Goal: Navigation & Orientation: Find specific page/section

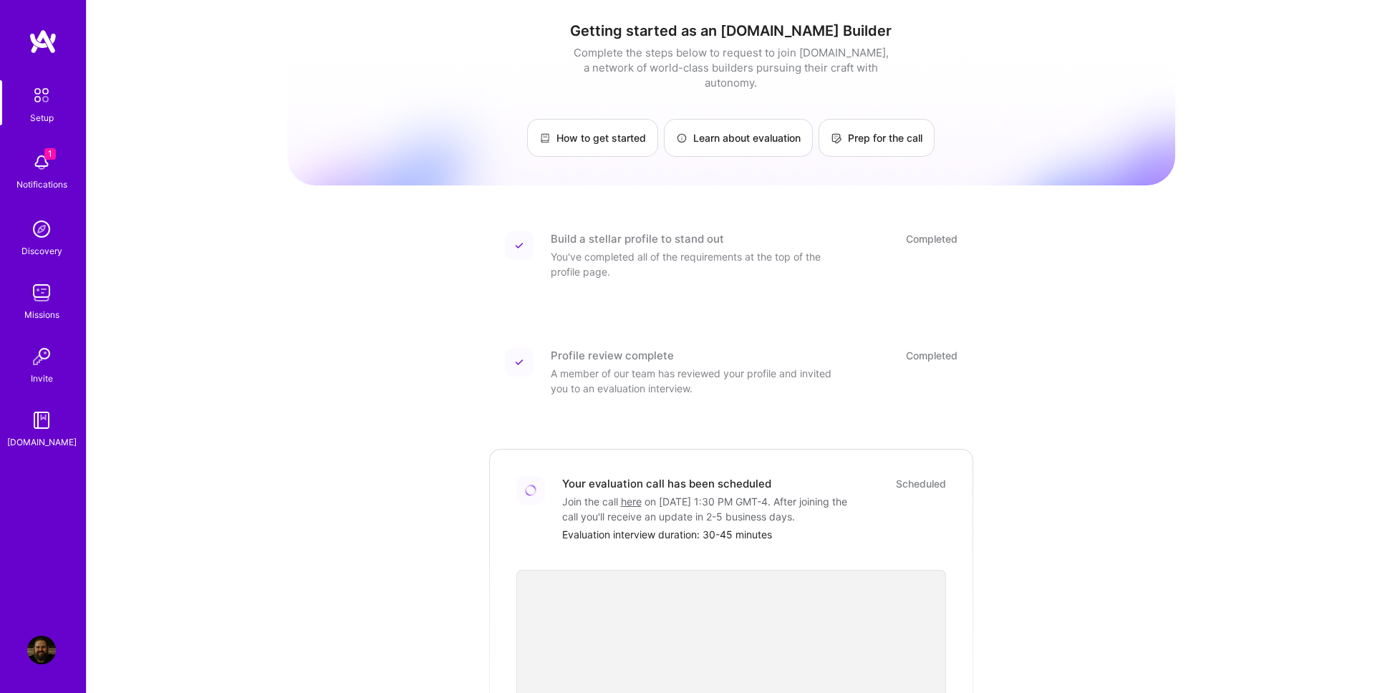
click at [55, 44] on img at bounding box center [43, 42] width 29 height 26
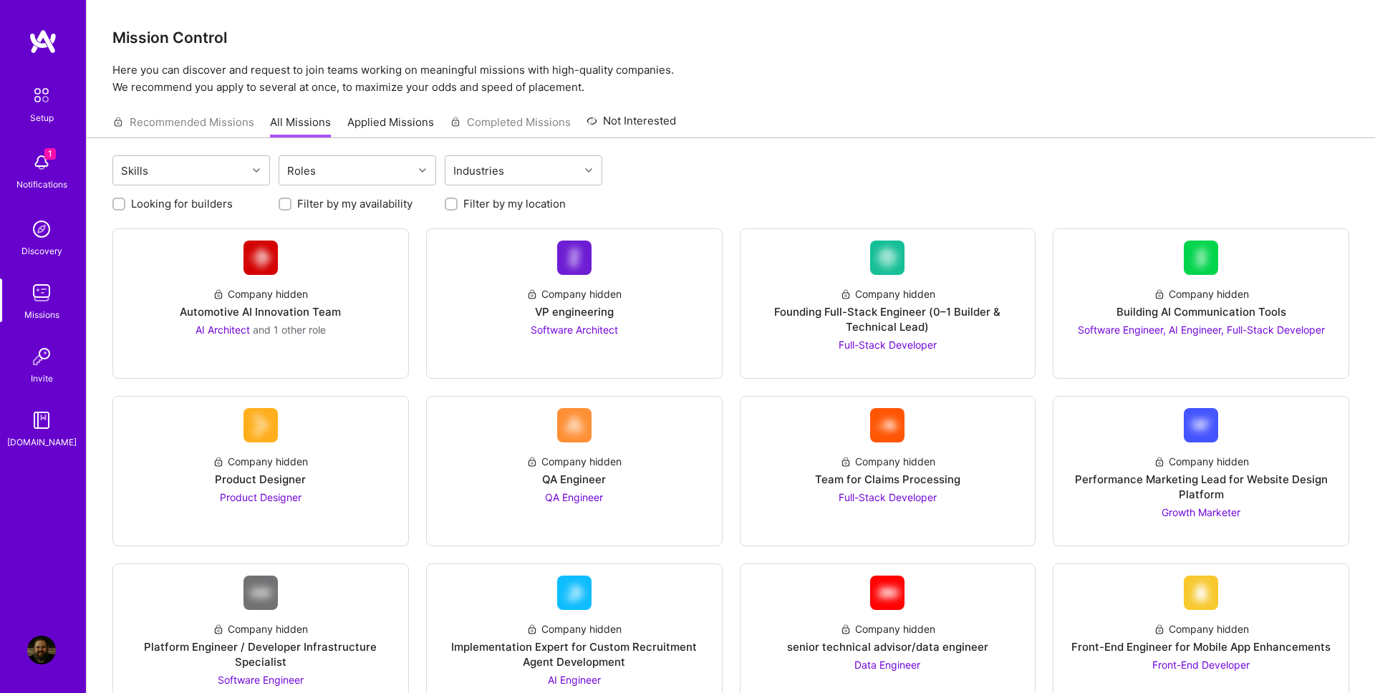
click at [42, 49] on img at bounding box center [43, 42] width 29 height 26
click at [47, 654] on img at bounding box center [41, 650] width 29 height 29
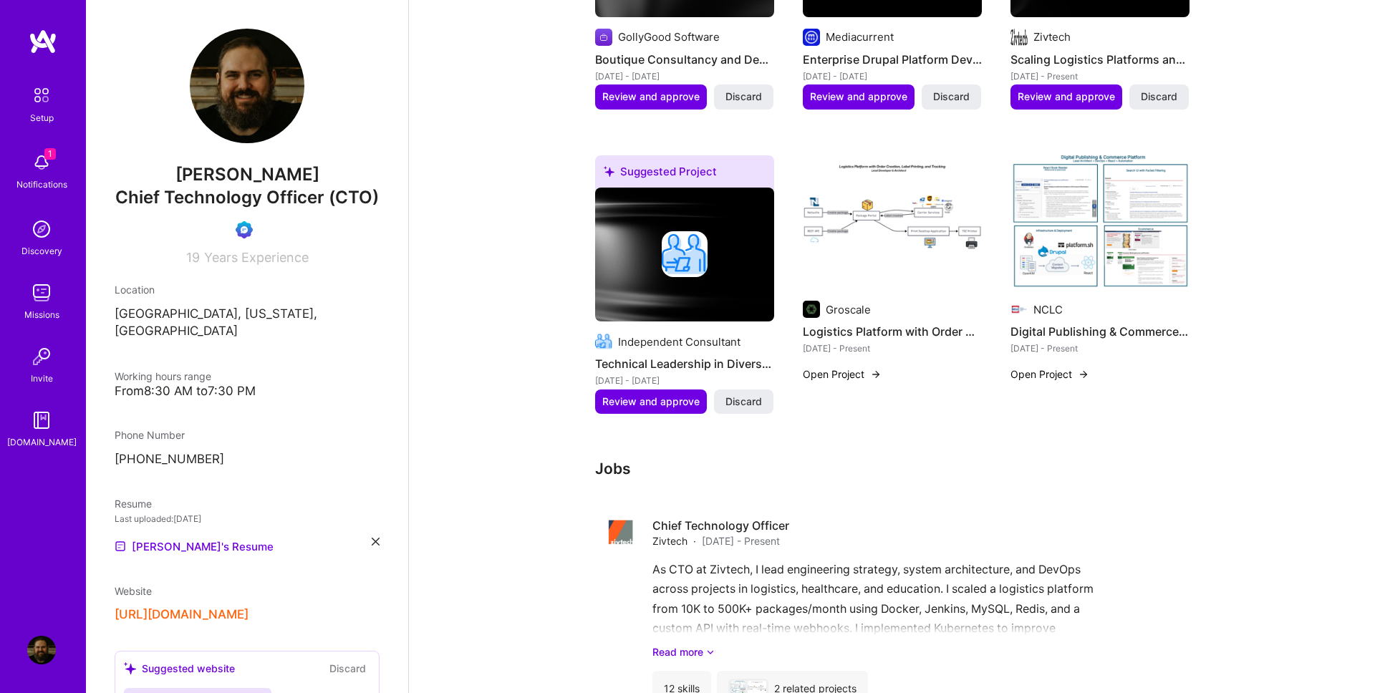
scroll to position [571, 0]
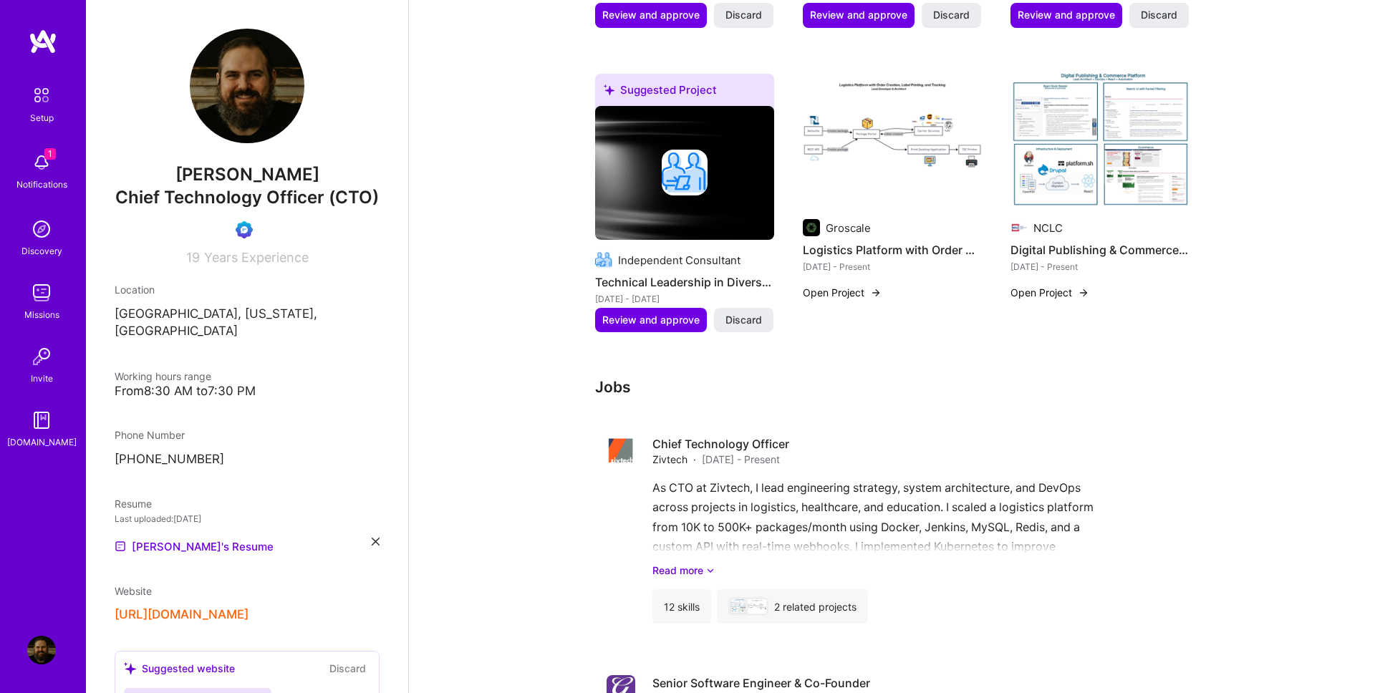
click at [33, 163] on img at bounding box center [41, 162] width 29 height 29
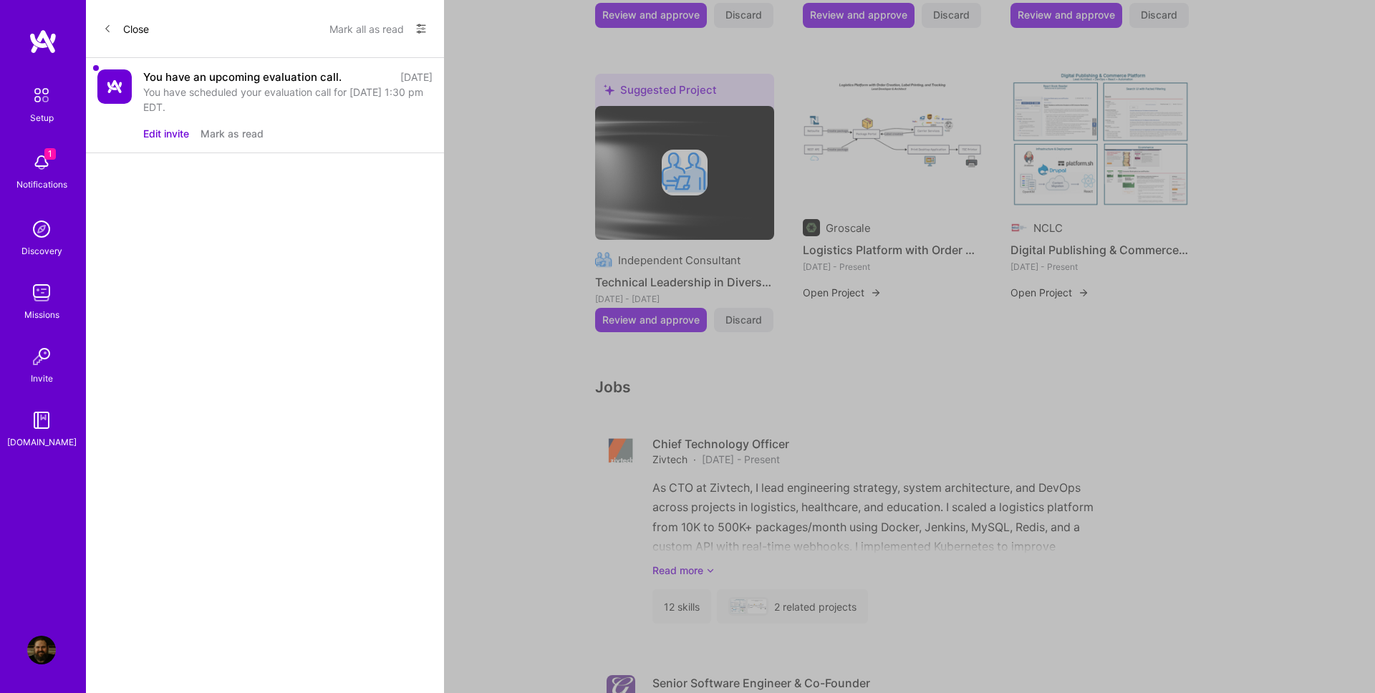
click at [330, 100] on div "You have scheduled your evaluation call for [DATE] 1:30 pm EDT." at bounding box center [287, 99] width 289 height 30
click at [231, 132] on button "Mark as read" at bounding box center [231, 133] width 63 height 15
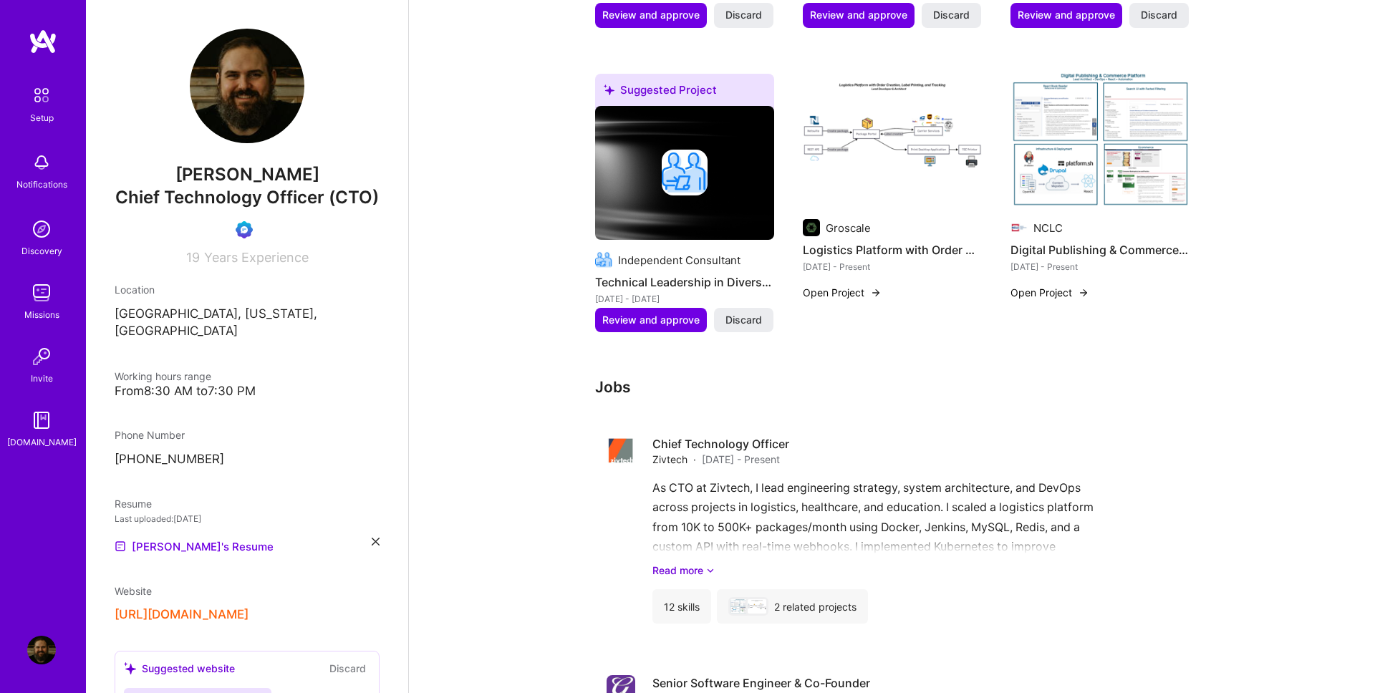
click at [42, 45] on img at bounding box center [43, 42] width 29 height 26
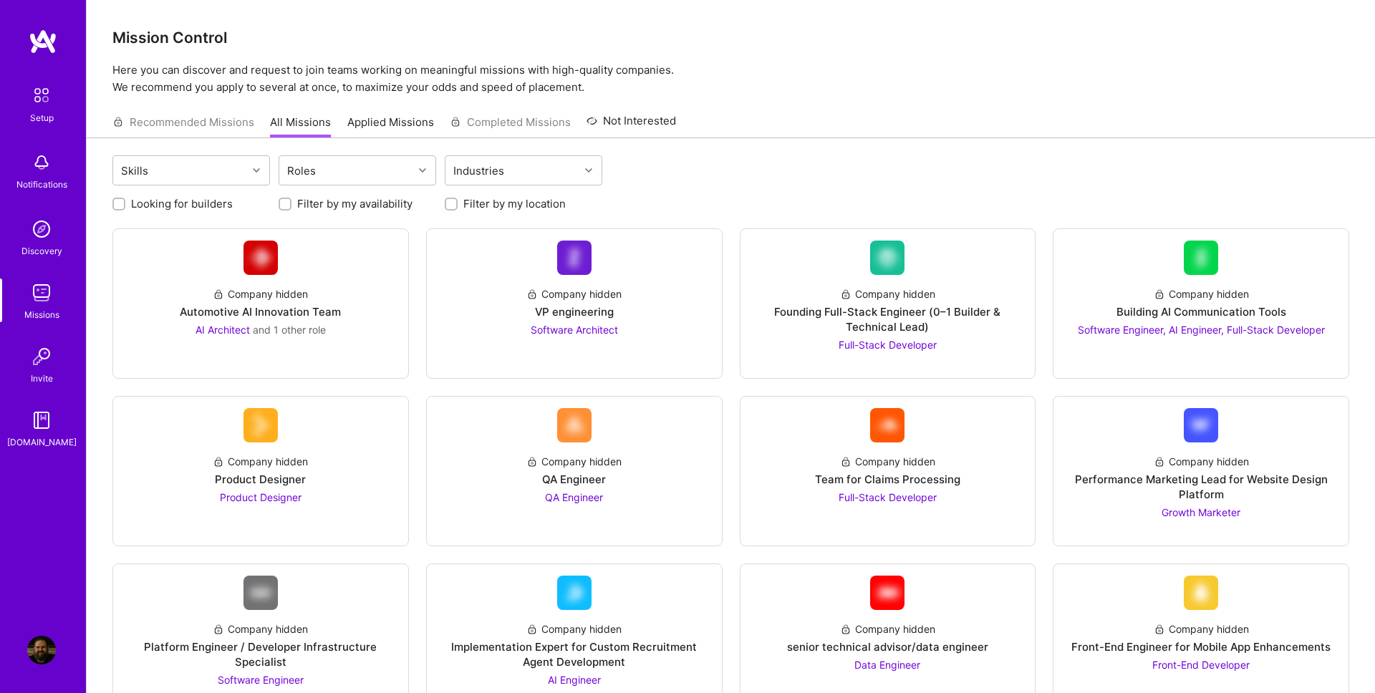
click at [44, 22] on div "Setup Notifications Discovery Missions Invite [DOMAIN_NAME] Profile" at bounding box center [43, 346] width 86 height 693
click at [38, 33] on img at bounding box center [43, 42] width 29 height 26
click at [54, 105] on img at bounding box center [41, 95] width 30 height 30
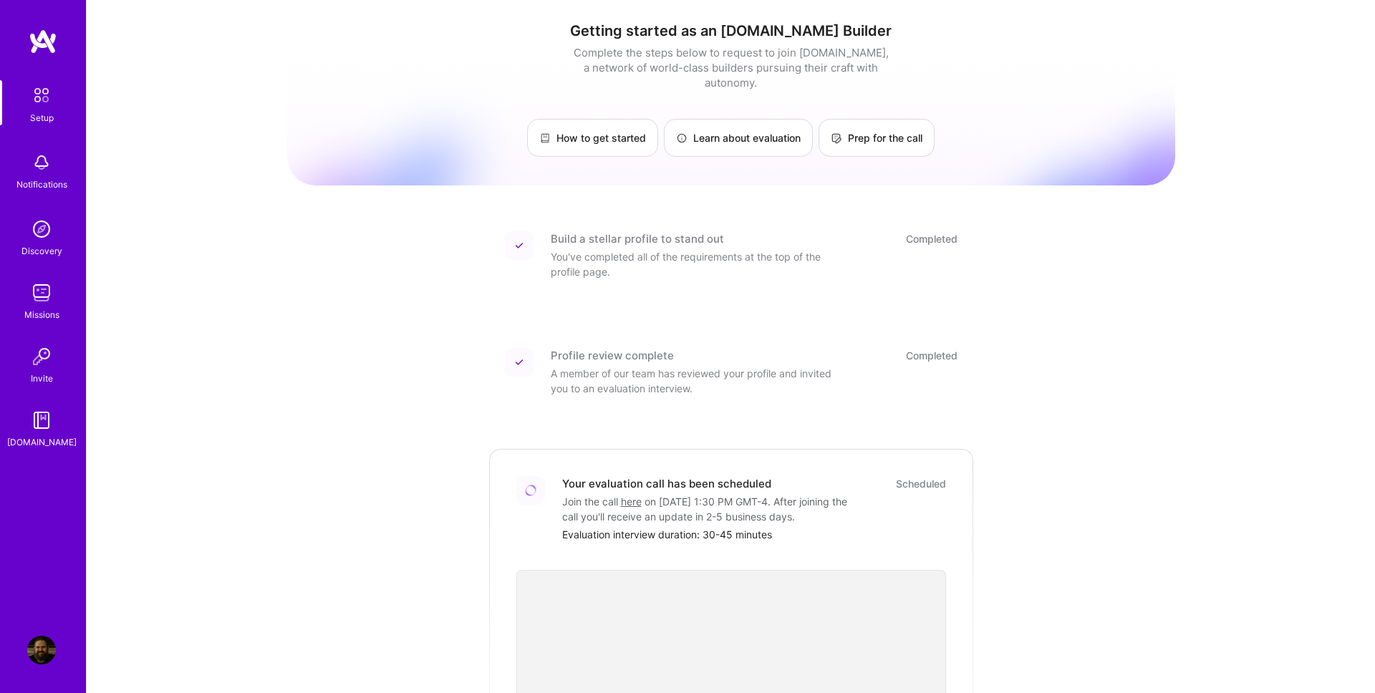
click at [56, 175] on div "Notifications" at bounding box center [41, 169] width 89 height 49
click at [57, 98] on link "Setup" at bounding box center [41, 102] width 89 height 45
click at [54, 36] on img at bounding box center [43, 42] width 29 height 26
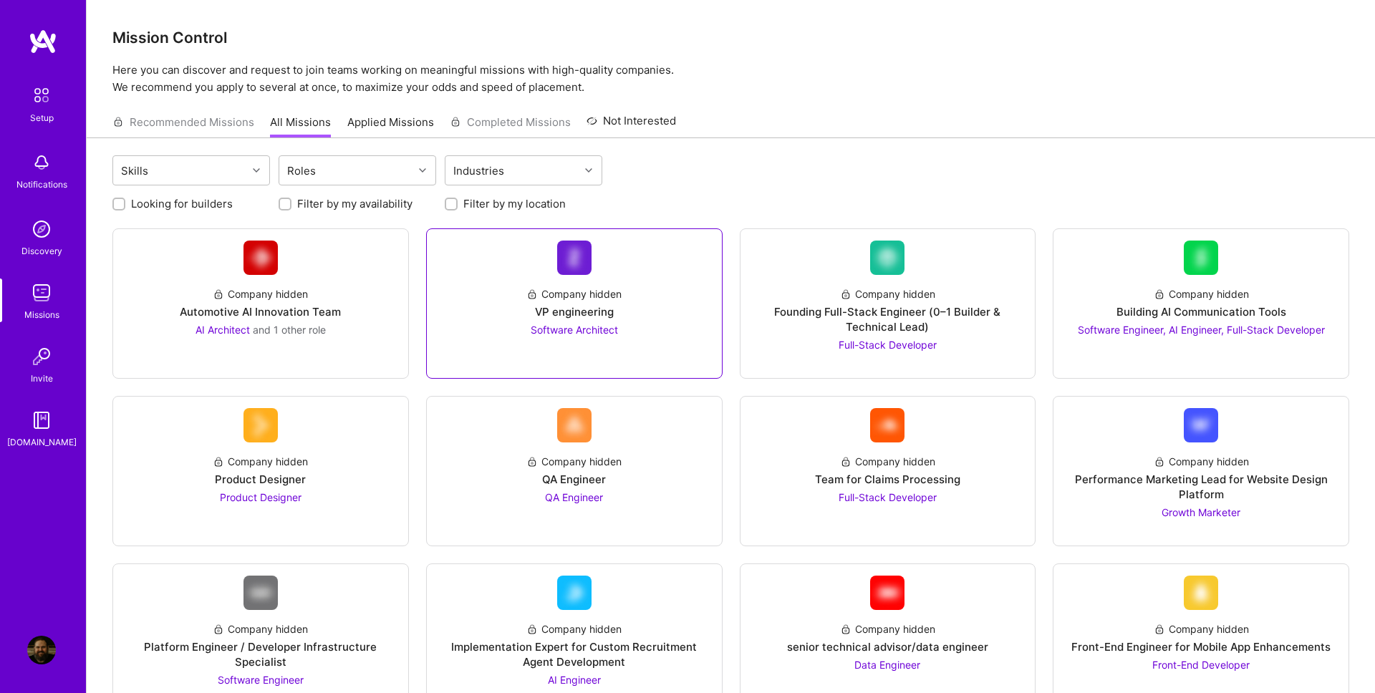
click at [563, 346] on link "Company hidden VP engineering Software Architect" at bounding box center [574, 304] width 272 height 126
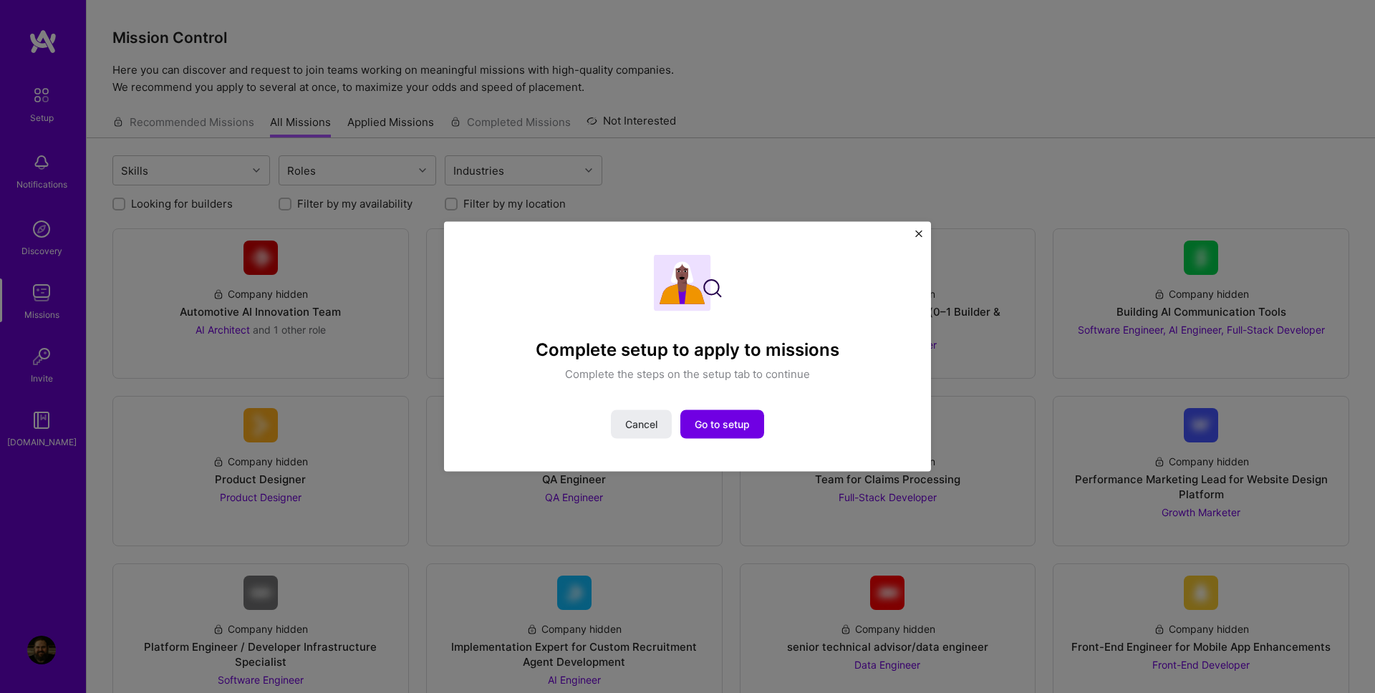
click at [921, 236] on img "Close" at bounding box center [918, 234] width 7 height 7
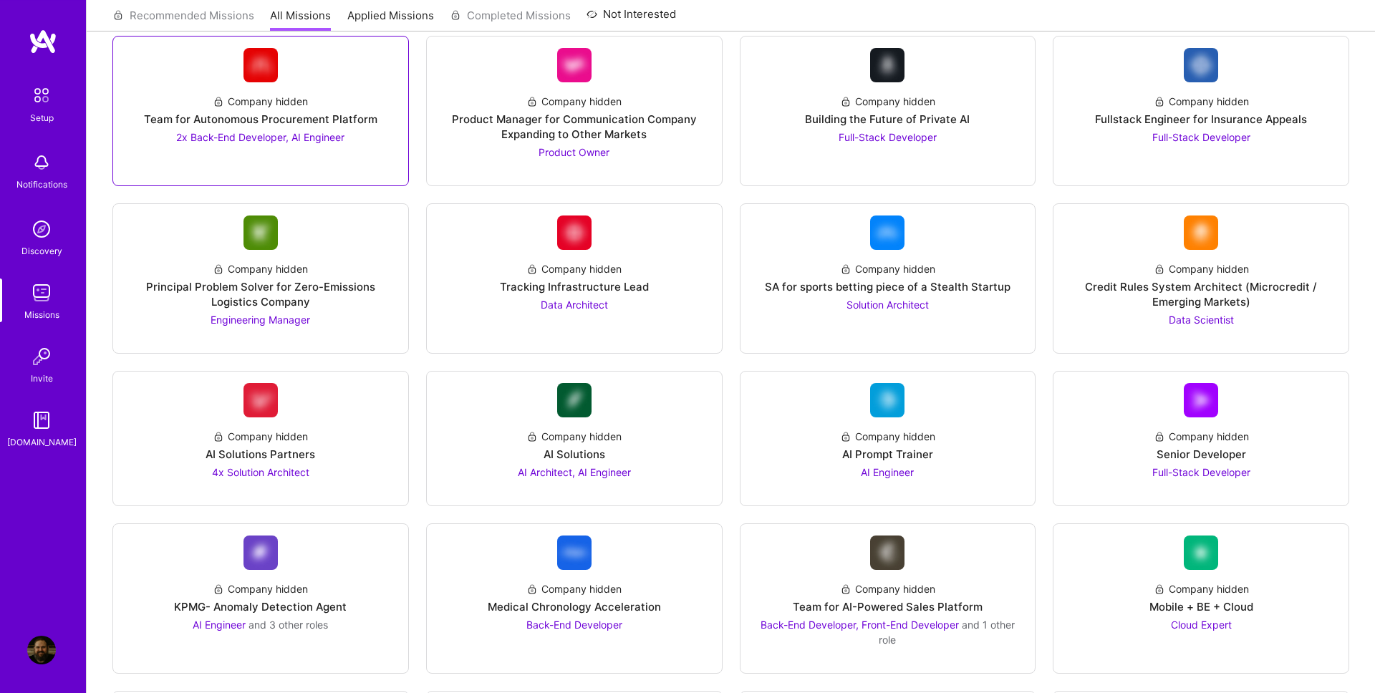
scroll to position [1333, 0]
